Goal: Task Accomplishment & Management: Manage account settings

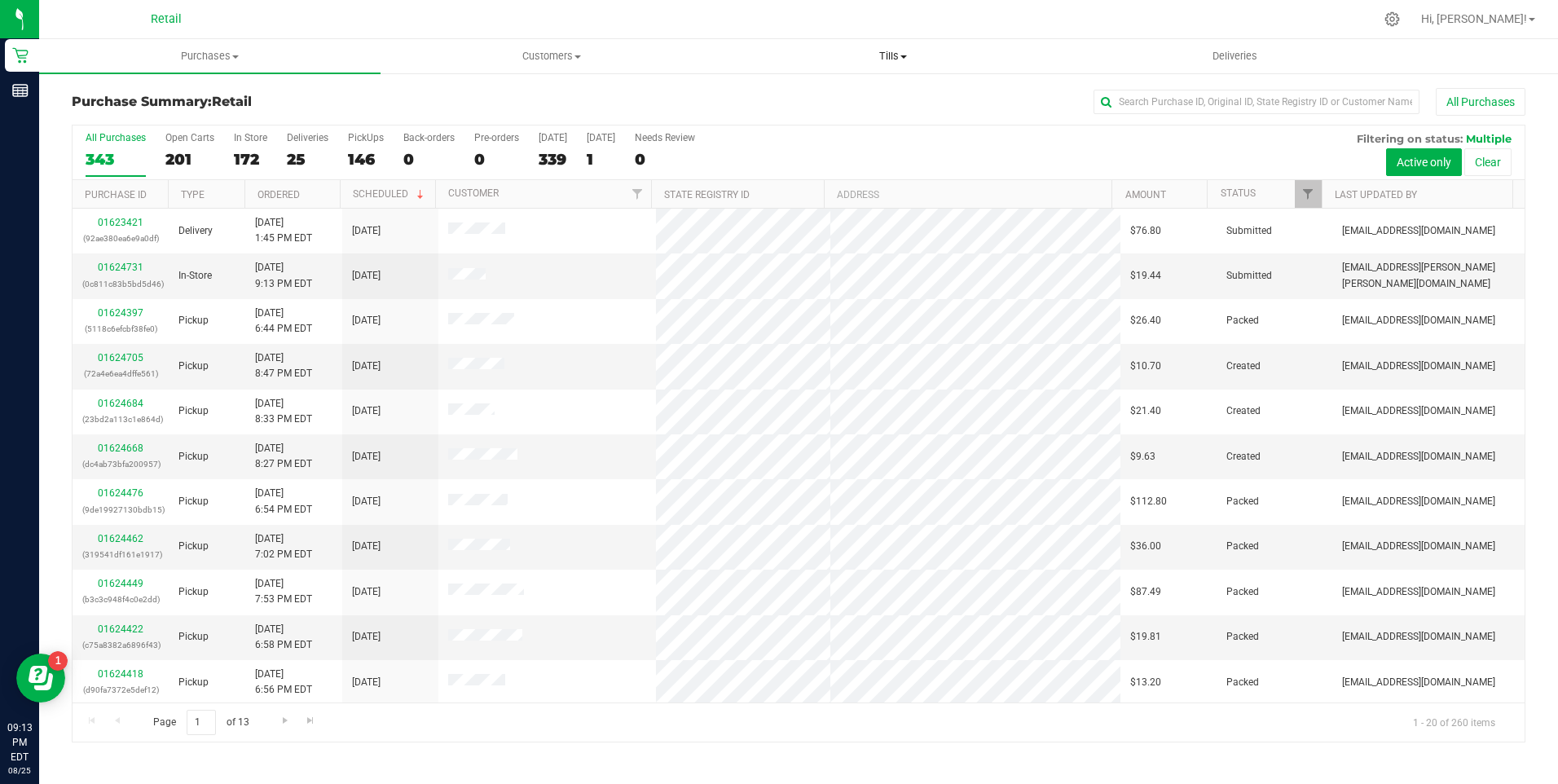
click at [903, 58] on span at bounding box center [904, 56] width 7 height 3
click at [779, 98] on span "Manage tills" at bounding box center [778, 98] width 110 height 14
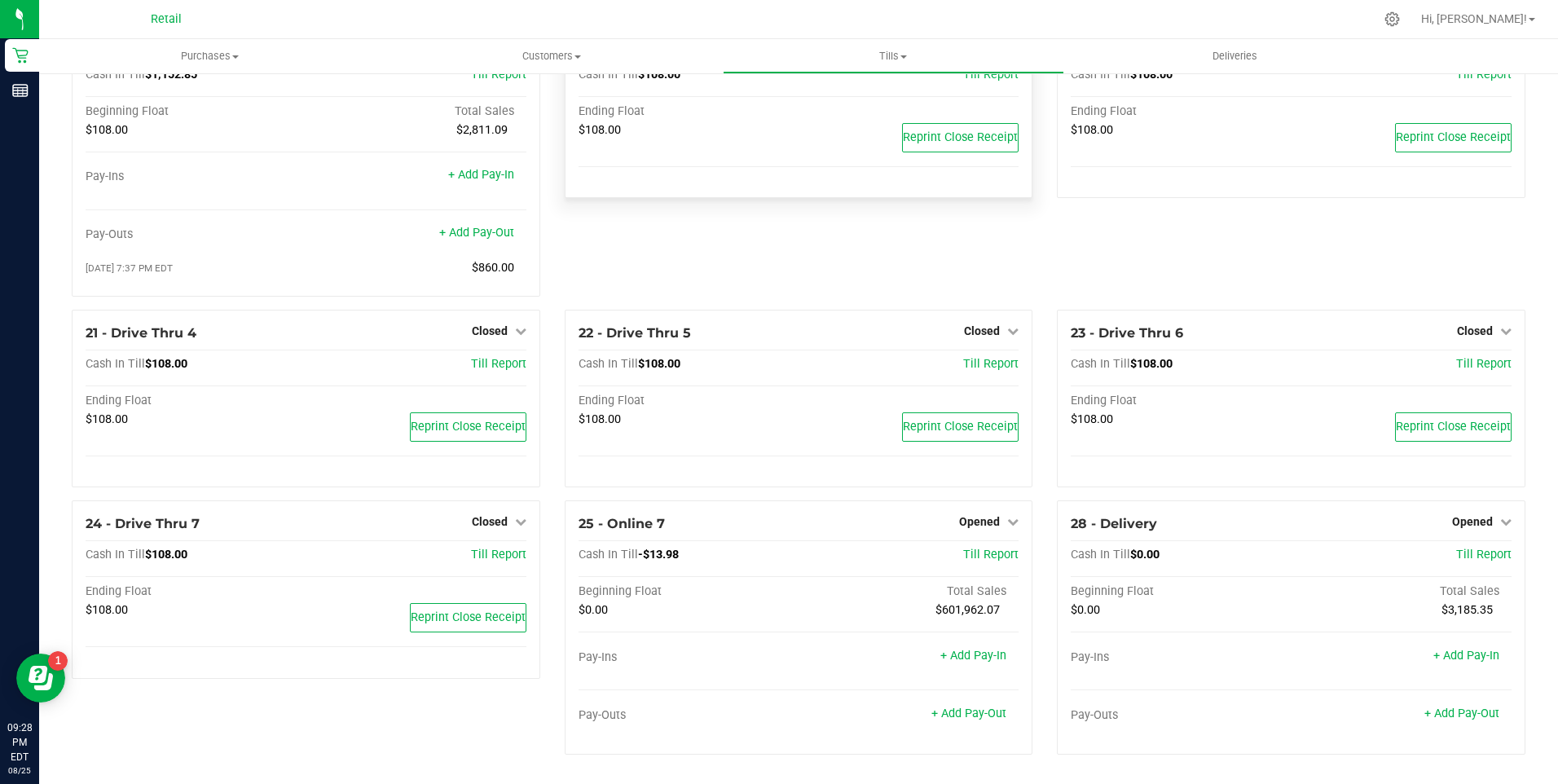
scroll to position [1409, 0]
